Goal: Find specific page/section: Find specific page/section

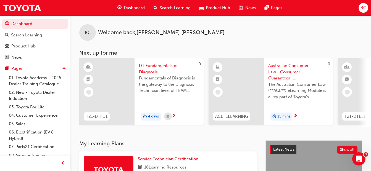
click at [215, 9] on span "Product Hub" at bounding box center [218, 8] width 24 height 6
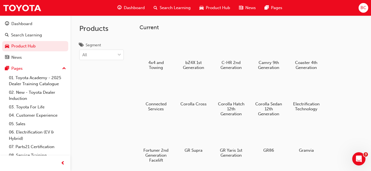
click at [28, 24] on div "Dashboard" at bounding box center [21, 24] width 21 height 6
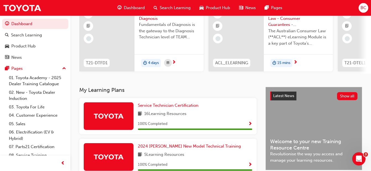
scroll to position [55, 0]
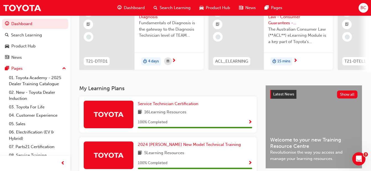
click at [362, 161] on div "Open Intercom Messenger" at bounding box center [359, 159] width 18 height 18
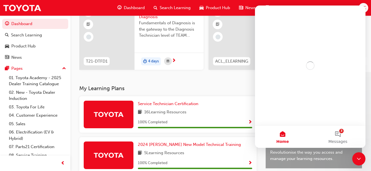
scroll to position [0, 0]
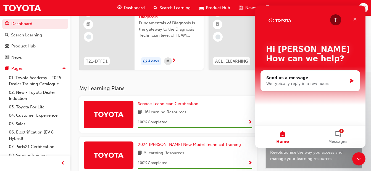
click at [341, 138] on button "3 Messages" at bounding box center [337, 137] width 55 height 22
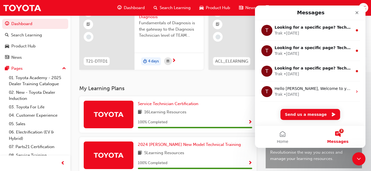
click at [358, 14] on icon "Close" at bounding box center [357, 13] width 4 height 4
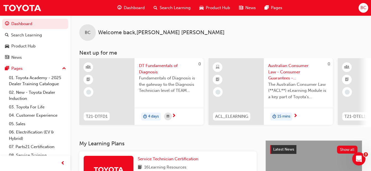
click at [213, 9] on span "Product Hub" at bounding box center [218, 8] width 24 height 6
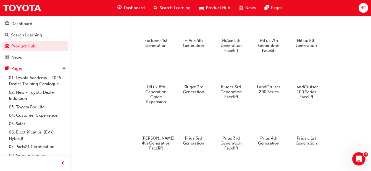
scroll to position [452, 0]
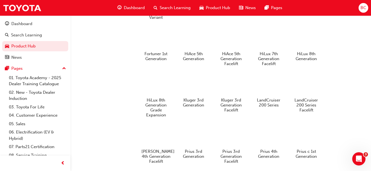
click at [197, 94] on div at bounding box center [193, 85] width 29 height 21
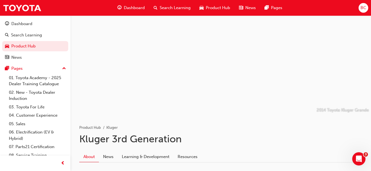
click at [182, 47] on div at bounding box center [220, 65] width 301 height 100
click at [28, 22] on div "Dashboard" at bounding box center [21, 24] width 21 height 6
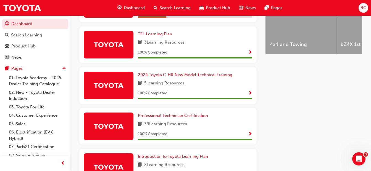
scroll to position [254, 0]
